Goal: Find specific page/section: Find specific page/section

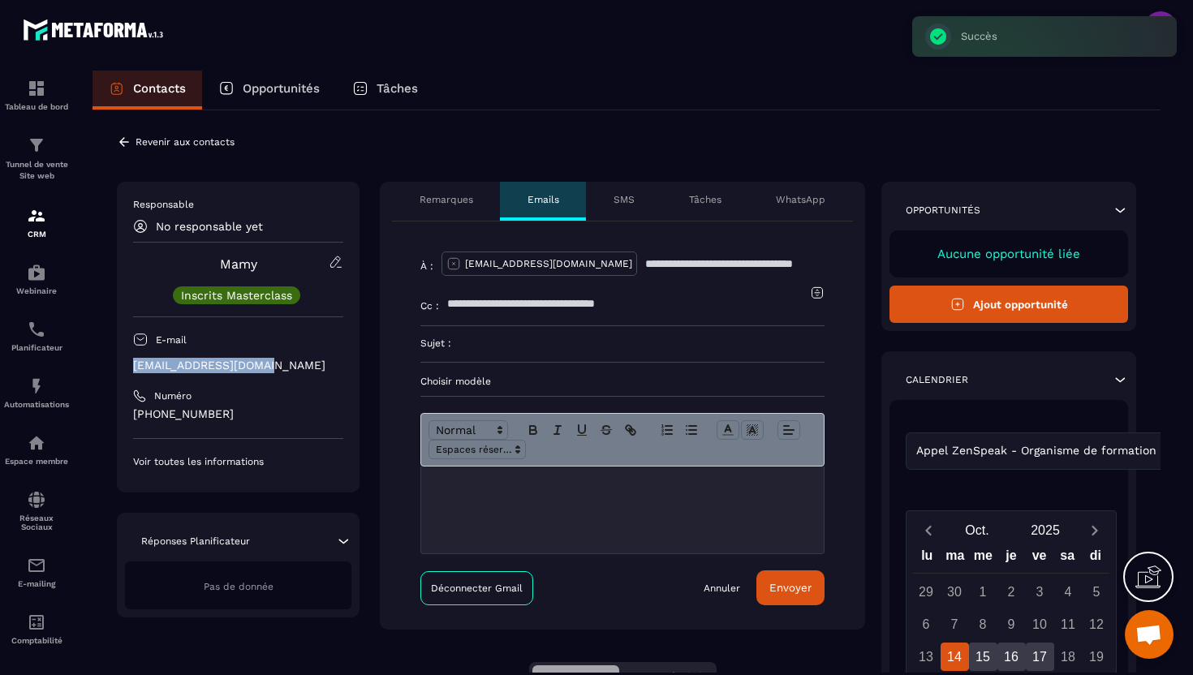
drag, startPoint x: 266, startPoint y: 363, endPoint x: 118, endPoint y: 358, distance: 148.6
click at [118, 358] on div "Responsable No responsable yet Mamy Inscrits Masterclass E-mail [EMAIL_ADDRESS]…" at bounding box center [238, 337] width 243 height 311
copy p "[EMAIL_ADDRESS][DOMAIN_NAME]"
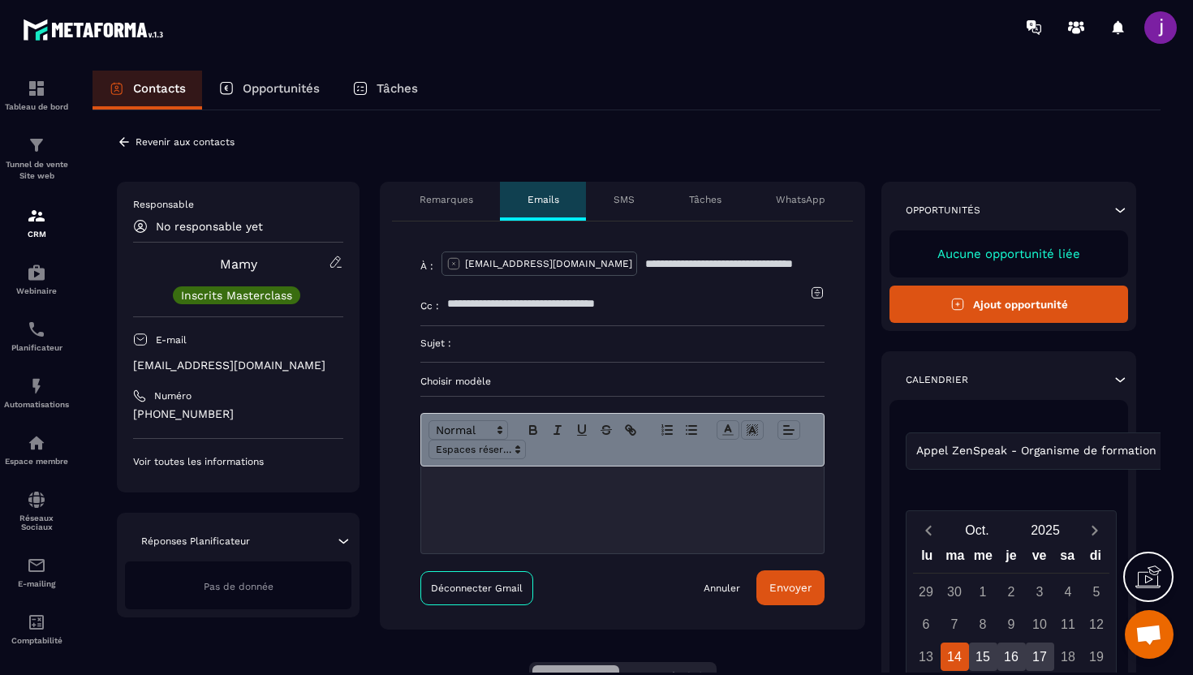
click at [128, 138] on icon at bounding box center [124, 142] width 15 height 15
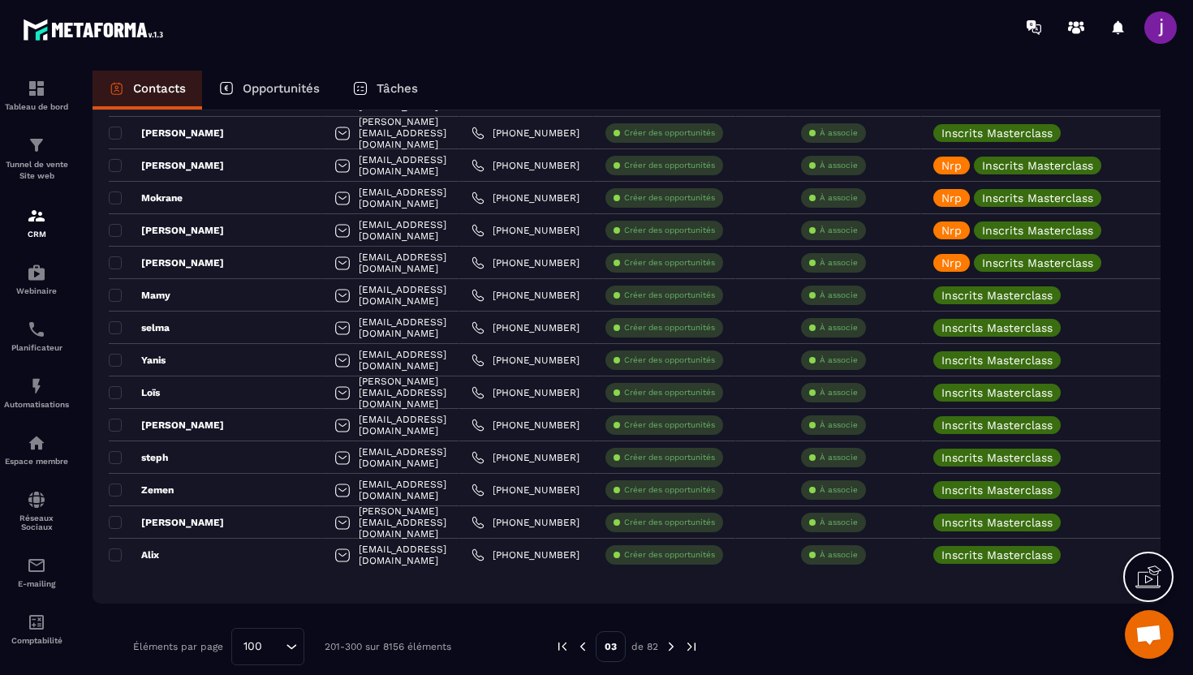
scroll to position [2916, 0]
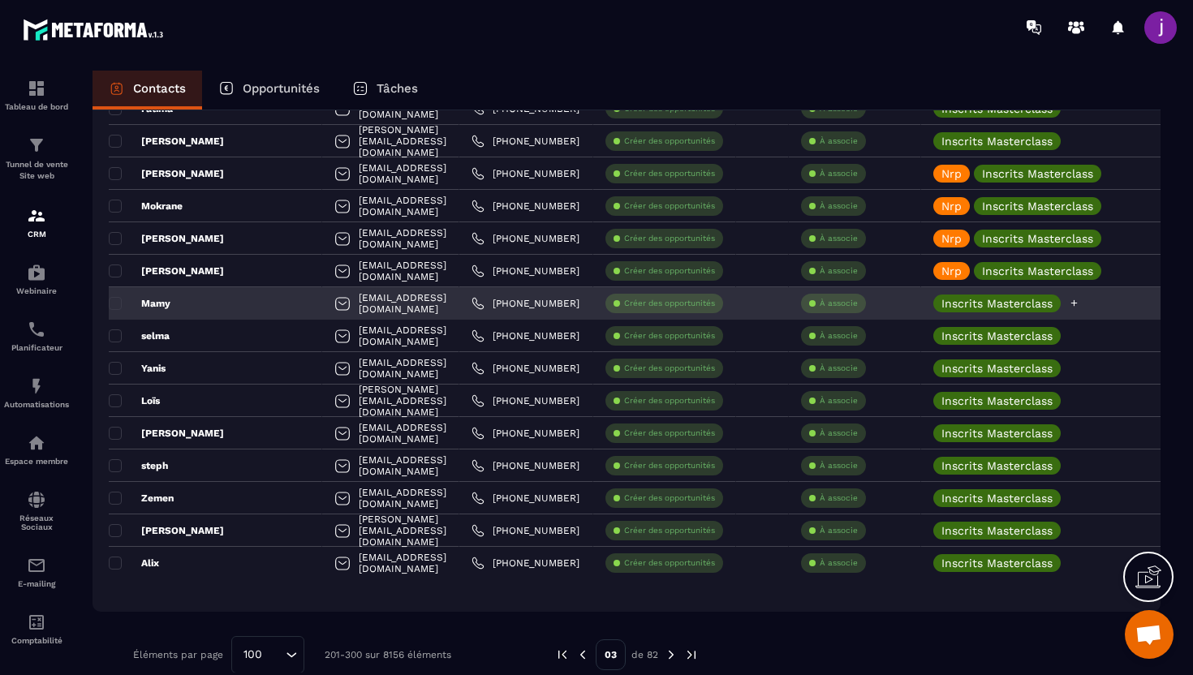
click at [1079, 303] on icon at bounding box center [1073, 303] width 11 height 11
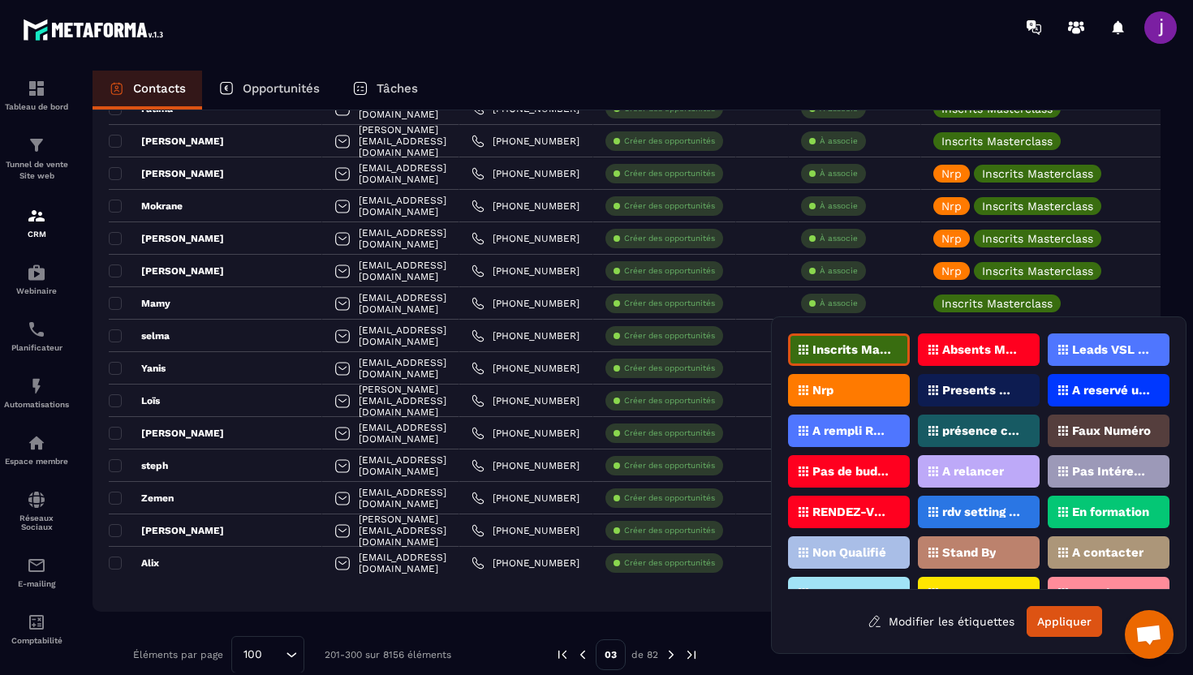
click at [837, 380] on div "Nrp" at bounding box center [849, 390] width 122 height 32
click at [1048, 614] on button "Appliquer" at bounding box center [1063, 621] width 75 height 31
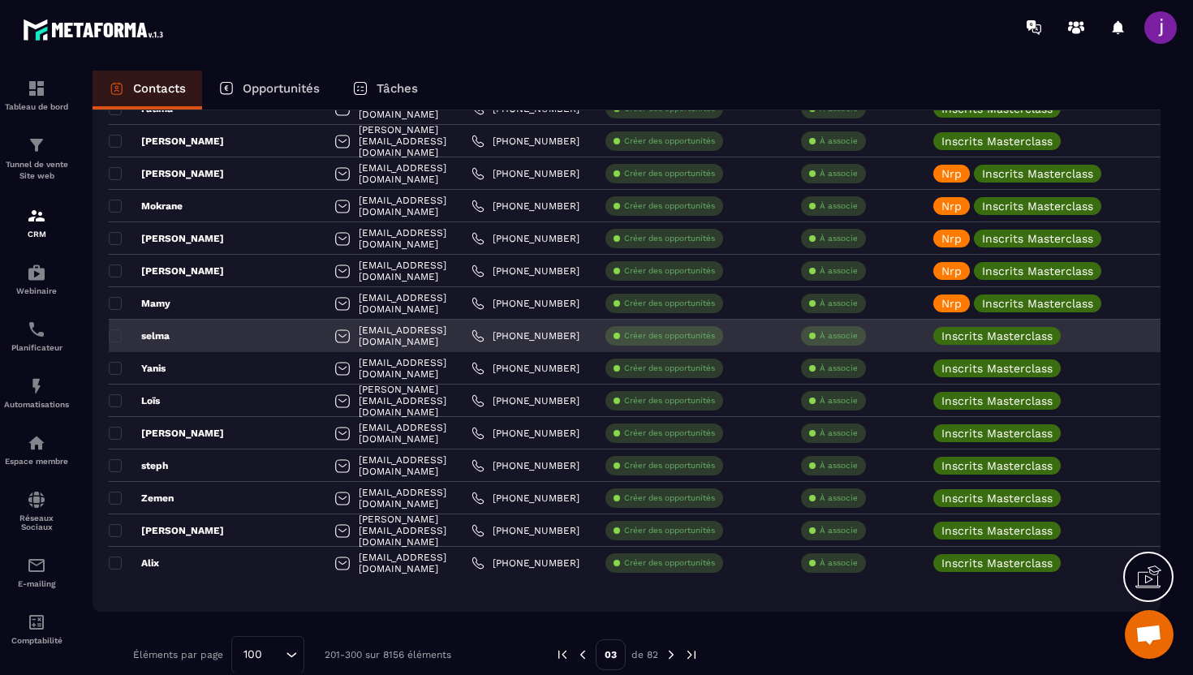
click at [243, 337] on div "selma" at bounding box center [215, 336] width 213 height 32
